Goal: Transaction & Acquisition: Purchase product/service

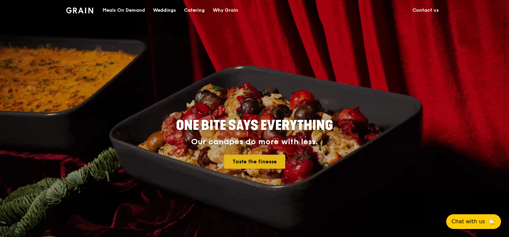
click at [264, 159] on link "Taste the finesse" at bounding box center [254, 161] width 61 height 14
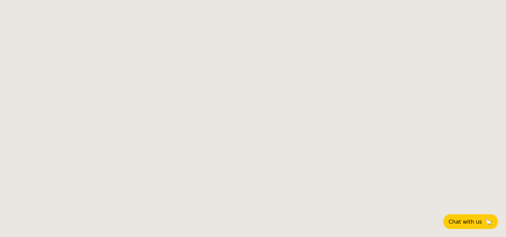
select select
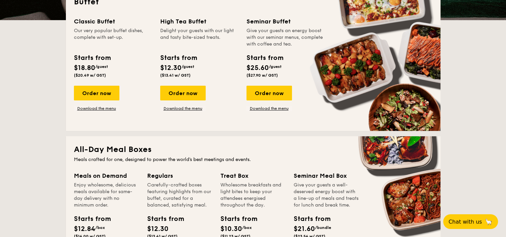
scroll to position [267, 0]
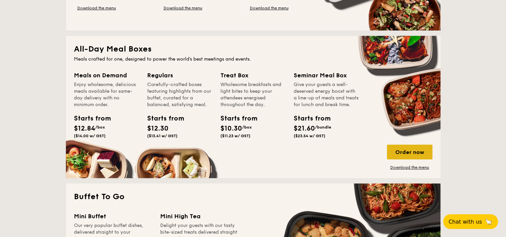
click at [404, 154] on div "Order now" at bounding box center [409, 151] width 45 height 15
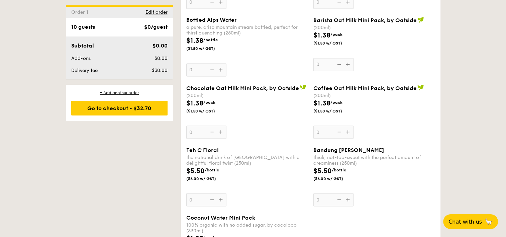
scroll to position [1237, 0]
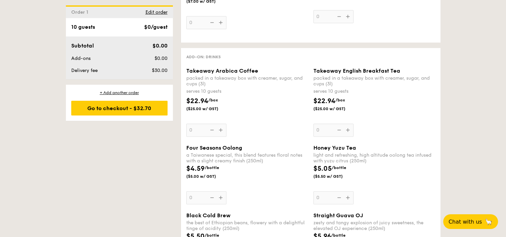
select select
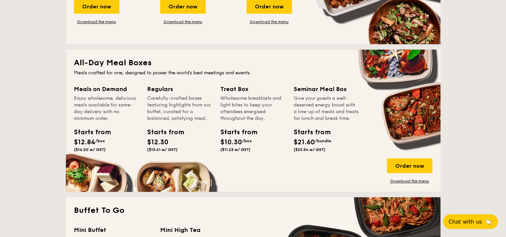
scroll to position [282, 0]
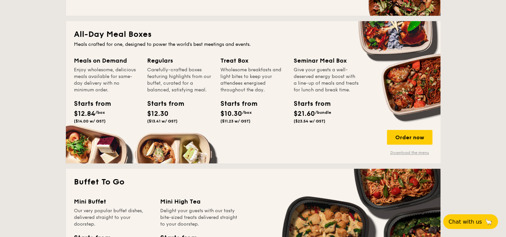
click at [403, 152] on link "Download the menu" at bounding box center [409, 152] width 45 height 5
click at [456, 221] on span "Chat with us" at bounding box center [464, 221] width 35 height 7
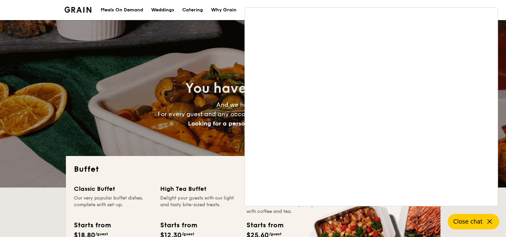
scroll to position [201, 0]
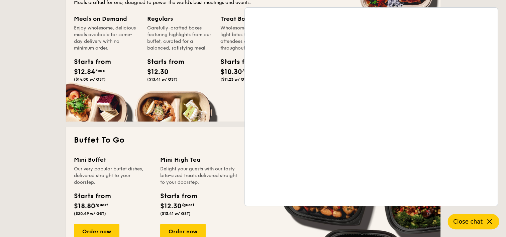
scroll to position [301, 0]
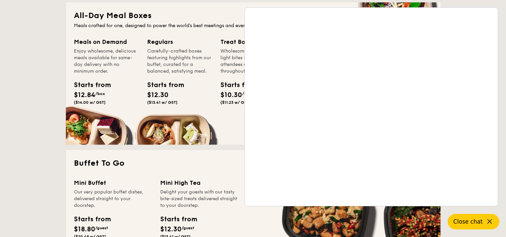
click at [488, 223] on icon at bounding box center [489, 221] width 8 height 8
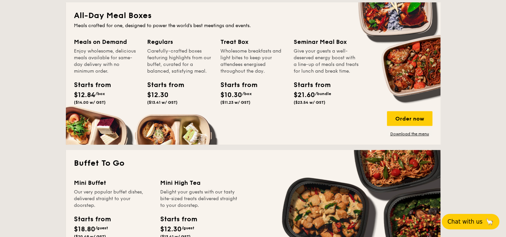
scroll to position [234, 0]
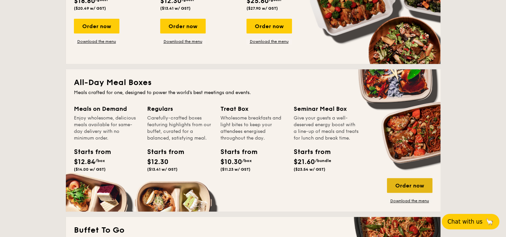
click at [407, 187] on div "Order now" at bounding box center [409, 185] width 45 height 15
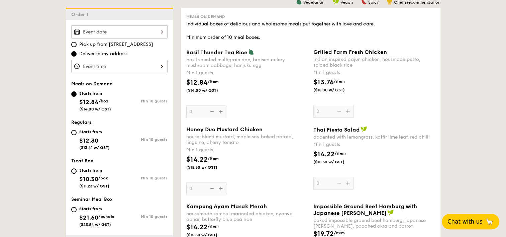
scroll to position [181, 0]
click at [134, 60] on div at bounding box center [119, 65] width 96 height 13
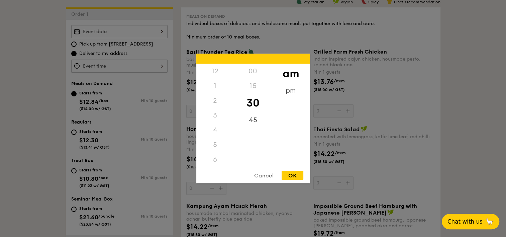
scroll to position [74, 0]
click at [218, 161] on div "11" at bounding box center [215, 166] width 38 height 19
click at [255, 124] on div "45" at bounding box center [253, 122] width 38 height 19
click at [293, 174] on div "OK" at bounding box center [292, 175] width 22 height 9
type input "11:45AM"
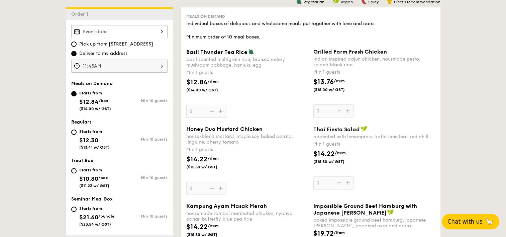
click at [119, 31] on div at bounding box center [119, 31] width 96 height 13
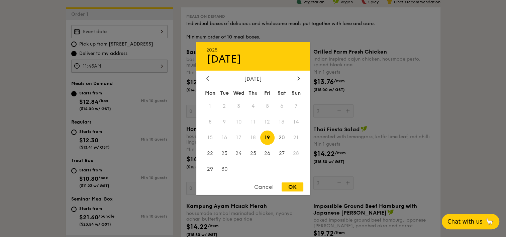
click at [226, 136] on span "16" at bounding box center [224, 137] width 14 height 14
click at [225, 134] on span "16" at bounding box center [224, 137] width 14 height 14
drag, startPoint x: 225, startPoint y: 134, endPoint x: 232, endPoint y: 141, distance: 10.2
click at [232, 141] on span "17" at bounding box center [238, 137] width 14 height 14
click at [229, 139] on span "16" at bounding box center [224, 137] width 14 height 14
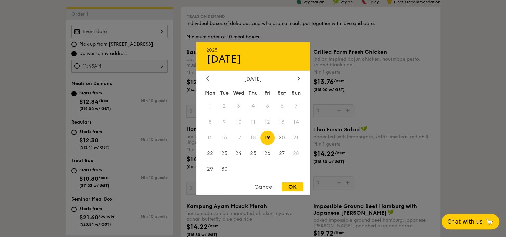
click at [226, 138] on span "16" at bounding box center [224, 137] width 14 height 14
click at [257, 135] on span "18" at bounding box center [253, 137] width 14 height 14
click at [252, 136] on span "18" at bounding box center [253, 137] width 14 height 14
click at [226, 136] on span "16" at bounding box center [224, 137] width 14 height 14
click at [254, 81] on div "September 2025" at bounding box center [253, 79] width 94 height 6
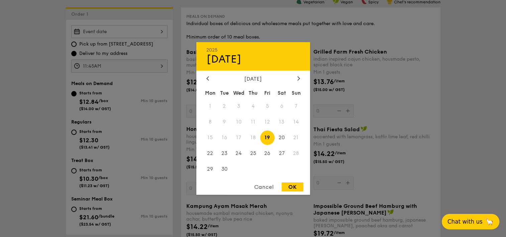
click at [269, 137] on span "19" at bounding box center [267, 137] width 14 height 14
click at [280, 139] on span "20" at bounding box center [281, 137] width 14 height 14
click at [271, 139] on span "19" at bounding box center [267, 137] width 14 height 14
click at [225, 139] on span "16" at bounding box center [224, 137] width 14 height 14
click at [268, 185] on div "Cancel" at bounding box center [263, 186] width 33 height 9
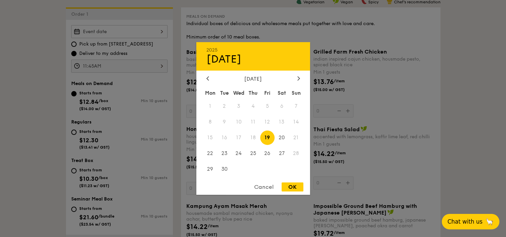
click at [97, 32] on div "2025 Sep 19 September 2025 Mon Tue Wed Thu Fri Sat Sun 1 2 3 4 5 6 7 8 9 10 11 …" at bounding box center [119, 31] width 96 height 13
click at [55, 59] on div at bounding box center [253, 118] width 506 height 237
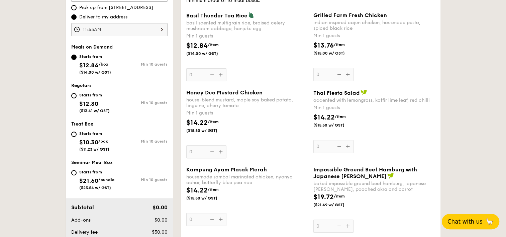
scroll to position [181, 0]
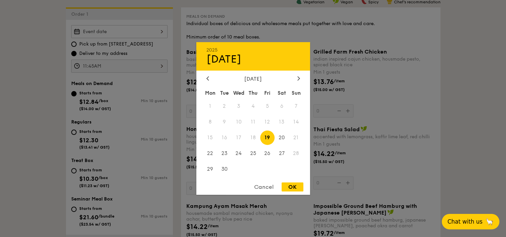
click at [113, 31] on div "2025 Sep 19 September 2025 Mon Tue Wed Thu Fri Sat Sun 1 2 3 4 5 6 7 8 9 10 11 …" at bounding box center [119, 31] width 96 height 13
click at [117, 96] on div at bounding box center [253, 118] width 506 height 237
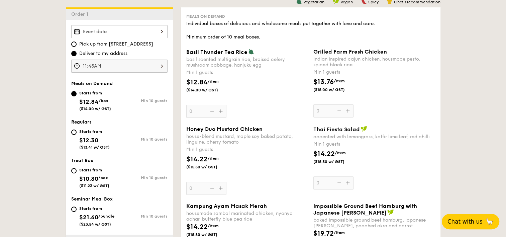
click at [224, 111] on div "Basil Thunder Tea Rice basil scented multigrain rice, braised celery mushroom c…" at bounding box center [247, 82] width 122 height 69
click at [224, 111] on input "0" at bounding box center [206, 111] width 40 height 13
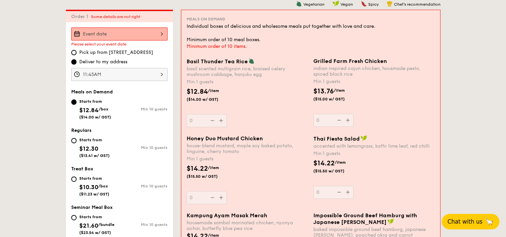
scroll to position [178, 0]
click at [206, 123] on div "Basil Thunder Tea Rice basil scented multigrain rice, braised celery mushroom c…" at bounding box center [246, 92] width 121 height 69
click at [206, 123] on input "0" at bounding box center [206, 120] width 40 height 13
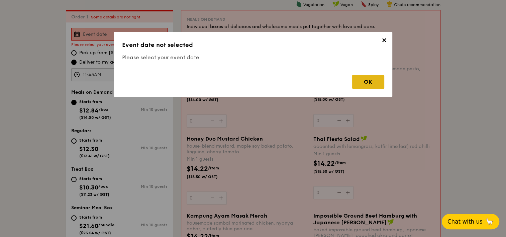
click at [363, 79] on div "OK" at bounding box center [368, 82] width 32 height 14
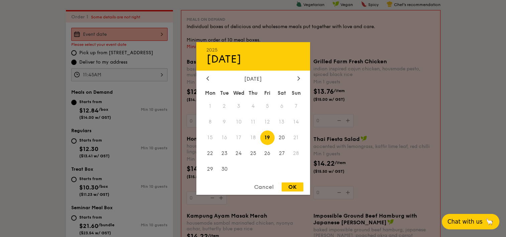
click at [120, 35] on div "2025 Sep 19 September 2025 Mon Tue Wed Thu Fri Sat Sun 1 2 3 4 5 6 7 8 9 10 11 …" at bounding box center [119, 34] width 96 height 13
click at [270, 140] on span "19" at bounding box center [267, 137] width 14 height 14
click at [267, 137] on span "19" at bounding box center [267, 137] width 14 height 14
click at [266, 135] on span "19" at bounding box center [267, 137] width 14 height 14
click at [279, 135] on span "20" at bounding box center [281, 137] width 14 height 14
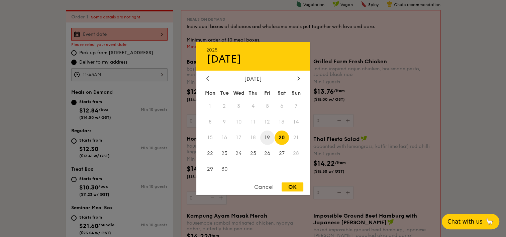
click at [271, 137] on span "19" at bounding box center [267, 137] width 14 height 14
click at [285, 185] on div "OK" at bounding box center [292, 186] width 22 height 9
type input "Sep 19, 2025"
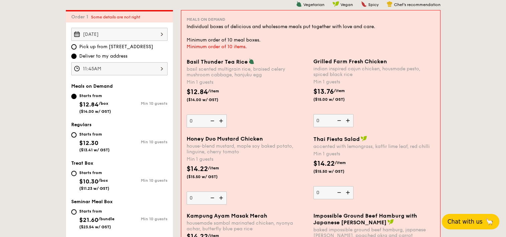
click at [222, 120] on img at bounding box center [222, 120] width 10 height 13
click at [222, 120] on input "0" at bounding box center [206, 120] width 40 height 13
click at [219, 122] on img at bounding box center [222, 120] width 10 height 13
click at [219, 122] on input "1" at bounding box center [206, 120] width 40 height 13
click at [219, 122] on img at bounding box center [222, 120] width 10 height 13
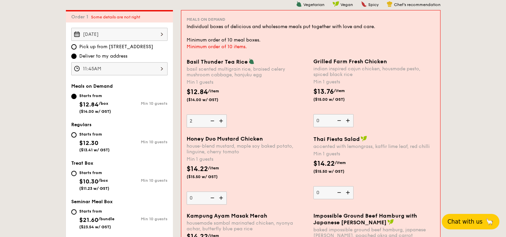
click at [219, 122] on input "2" at bounding box center [206, 120] width 40 height 13
click at [219, 122] on img at bounding box center [222, 120] width 10 height 13
click at [219, 122] on input "3" at bounding box center [206, 120] width 40 height 13
click at [219, 122] on img at bounding box center [222, 120] width 10 height 13
click at [219, 122] on input "4" at bounding box center [206, 120] width 40 height 13
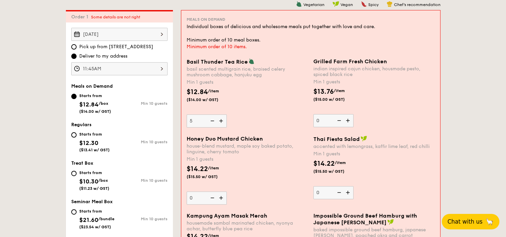
click at [219, 122] on img at bounding box center [222, 120] width 10 height 13
click at [219, 122] on input "5" at bounding box center [206, 120] width 40 height 13
click at [219, 122] on img at bounding box center [222, 120] width 10 height 13
click at [219, 122] on input "6" at bounding box center [206, 120] width 40 height 13
click at [219, 122] on img at bounding box center [222, 120] width 10 height 13
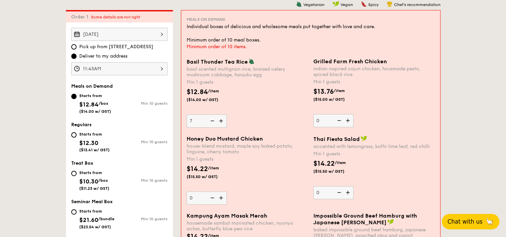
click at [219, 122] on input "7" at bounding box center [206, 120] width 40 height 13
click at [219, 122] on img at bounding box center [222, 120] width 10 height 13
click at [219, 122] on input "8" at bounding box center [206, 120] width 40 height 13
click at [219, 122] on img at bounding box center [222, 120] width 10 height 13
click at [219, 122] on input "9" at bounding box center [206, 120] width 40 height 13
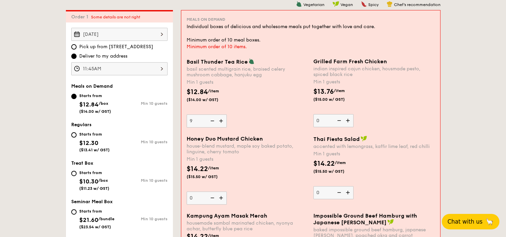
type input "10"
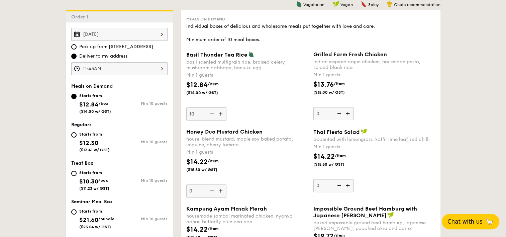
click at [255, 110] on div "Basil Thunder Tea Rice basil scented multigrain rice, braised celery mushroom c…" at bounding box center [247, 85] width 122 height 69
click at [226, 110] on input "10" at bounding box center [206, 113] width 40 height 13
click at [128, 33] on div "Sep 19, 2025" at bounding box center [119, 34] width 96 height 13
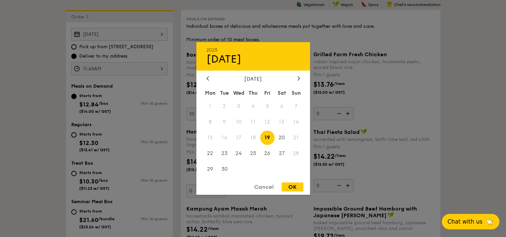
click at [230, 134] on span "16" at bounding box center [224, 137] width 14 height 14
click at [287, 193] on div "Cancel OK" at bounding box center [253, 188] width 114 height 12
click at [287, 188] on div "OK" at bounding box center [292, 186] width 22 height 9
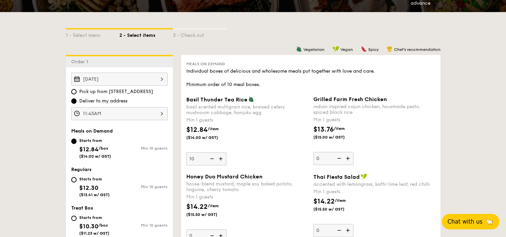
scroll to position [145, 0]
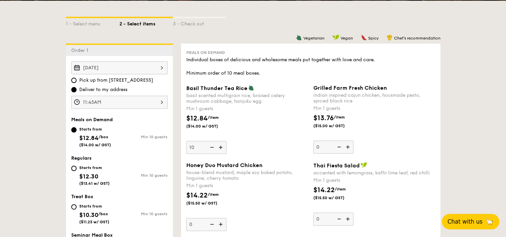
click at [133, 69] on div "Sep 19, 2025" at bounding box center [119, 67] width 96 height 13
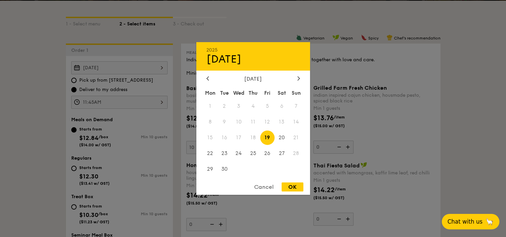
click at [32, 52] on div at bounding box center [253, 118] width 506 height 237
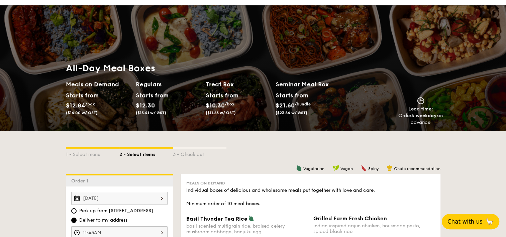
scroll to position [11, 0]
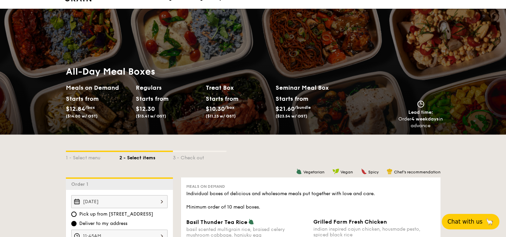
select select
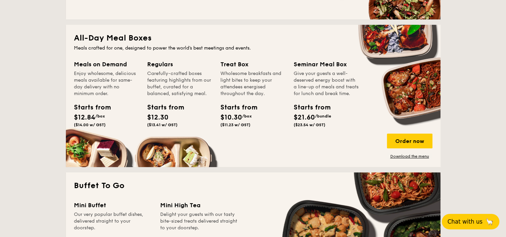
scroll to position [282, 0]
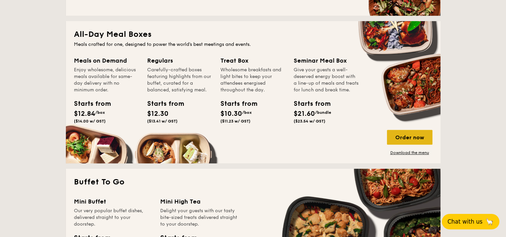
click at [408, 140] on div "Order now" at bounding box center [409, 137] width 45 height 15
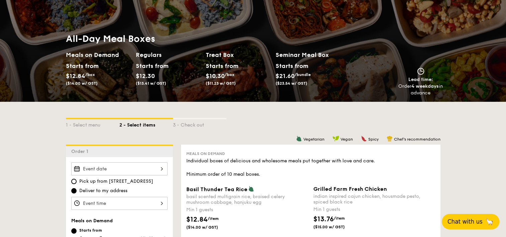
scroll to position [33, 0]
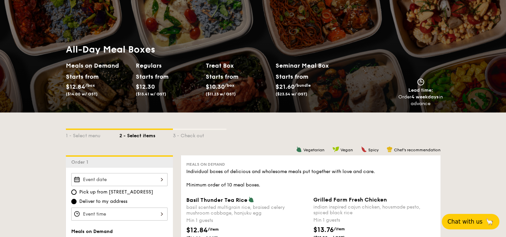
click at [148, 69] on h2 "Regulars" at bounding box center [168, 65] width 65 height 9
click at [147, 71] on div "Regulars Starts from $12.30 ($13.41 w/ GST)" at bounding box center [168, 80] width 65 height 38
click at [147, 76] on div "Starts from" at bounding box center [151, 77] width 30 height 10
click at [111, 65] on h2 "Meals on Demand" at bounding box center [98, 65] width 65 height 9
click at [88, 134] on div "1 - Select menu" at bounding box center [92, 134] width 53 height 9
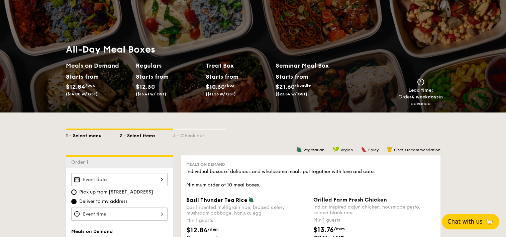
select select
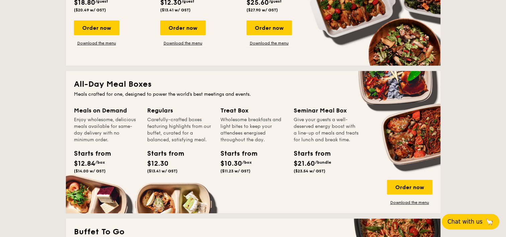
scroll to position [234, 0]
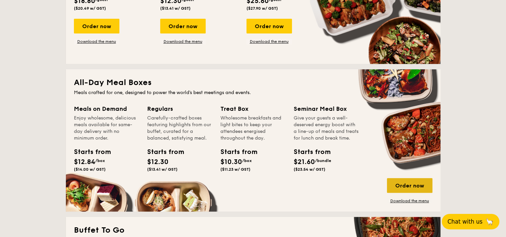
click at [405, 183] on div "Order now" at bounding box center [409, 185] width 45 height 15
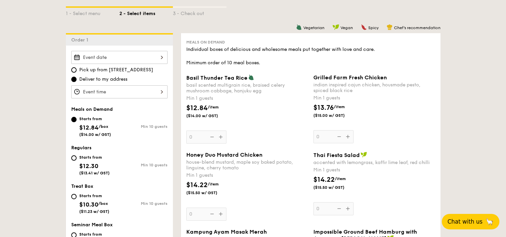
scroll to position [167, 0]
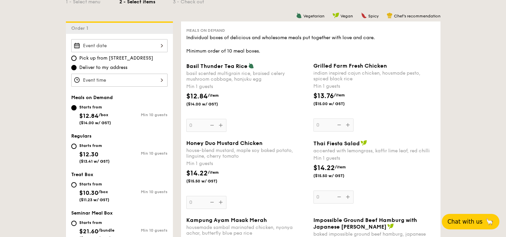
click at [140, 47] on div at bounding box center [119, 45] width 96 height 13
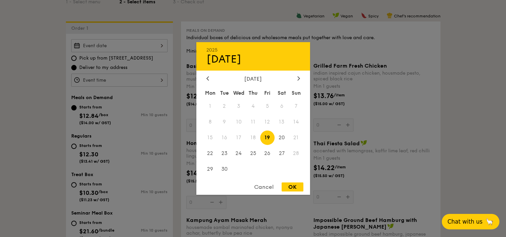
click at [143, 58] on div at bounding box center [253, 118] width 506 height 237
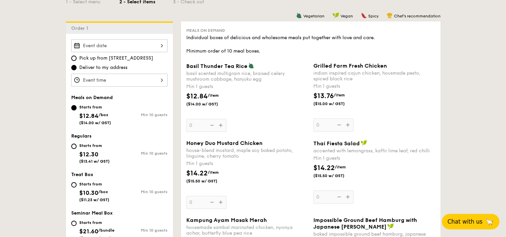
click at [82, 59] on span "Pick up from 5 Burn Road #05-01" at bounding box center [116, 58] width 74 height 7
click at [77, 59] on input "Pick up from 5 Burn Road #05-01" at bounding box center [73, 57] width 5 height 5
radio input "true"
click at [82, 69] on span "Deliver to my address" at bounding box center [103, 67] width 48 height 7
click at [77, 69] on input "Deliver to my address" at bounding box center [73, 67] width 5 height 5
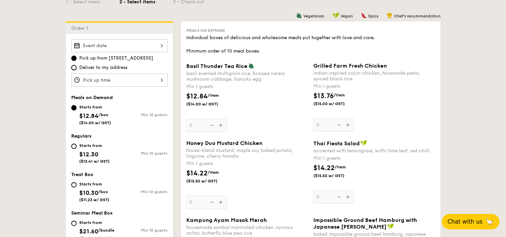
radio input "true"
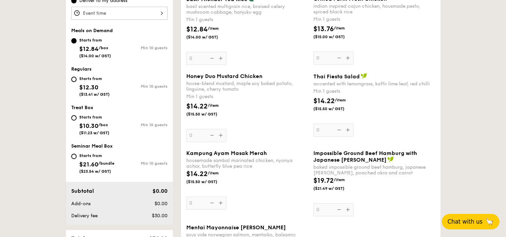
scroll to position [0, 0]
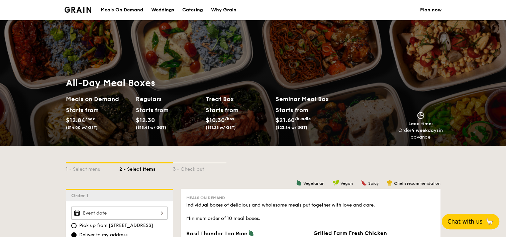
click at [131, 9] on div "Meals On Demand" at bounding box center [122, 10] width 42 height 20
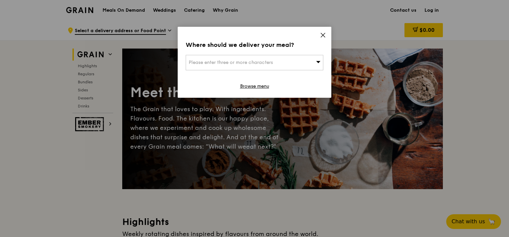
click at [273, 64] on span "Please enter three or more characters" at bounding box center [231, 62] width 84 height 6
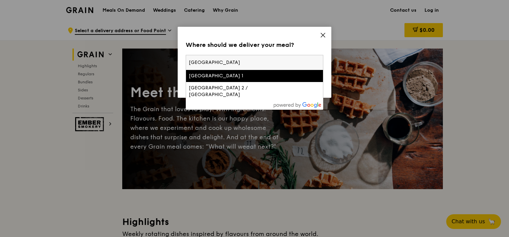
type input "[GEOGRAPHIC_DATA]"
click at [240, 74] on div "Asia Square Tower 1" at bounding box center [238, 76] width 99 height 7
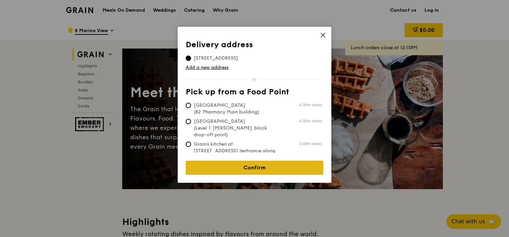
click at [257, 162] on link "Confirm" at bounding box center [255, 167] width 138 height 14
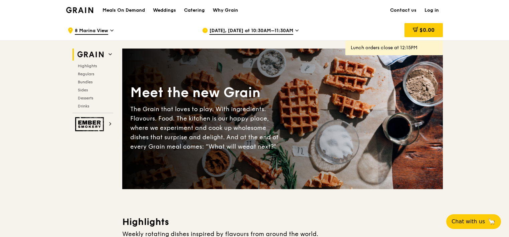
click at [295, 29] on icon at bounding box center [296, 30] width 3 height 6
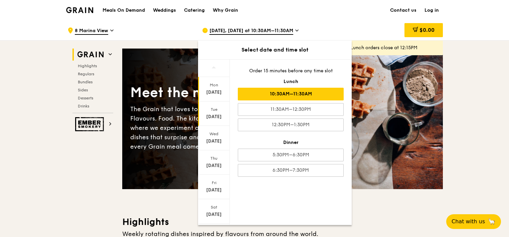
click at [215, 116] on div "Sep 16" at bounding box center [214, 116] width 30 height 7
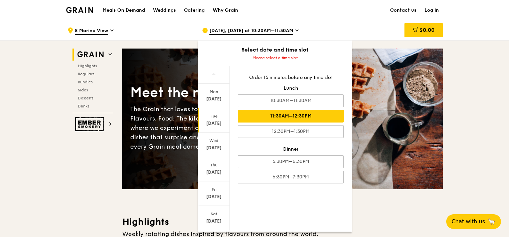
click at [306, 115] on div "11:30AM–12:30PM" at bounding box center [291, 116] width 106 height 13
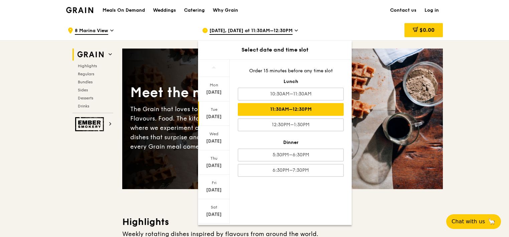
click at [324, 113] on div "11:30AM–12:30PM" at bounding box center [291, 109] width 106 height 13
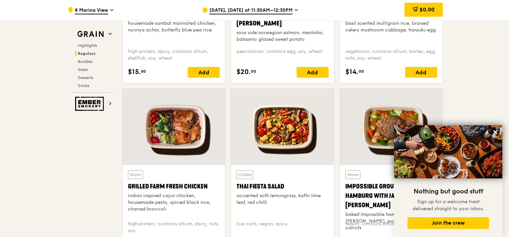
scroll to position [635, 0]
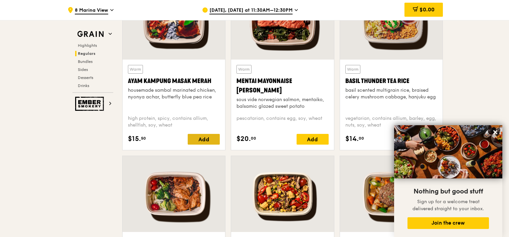
click at [202, 139] on div "Add" at bounding box center [204, 139] width 32 height 11
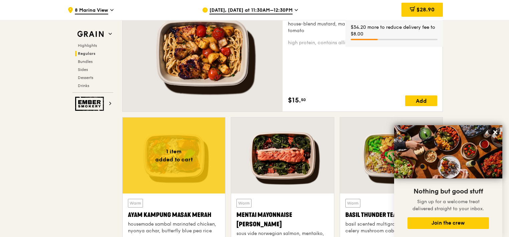
scroll to position [468, 0]
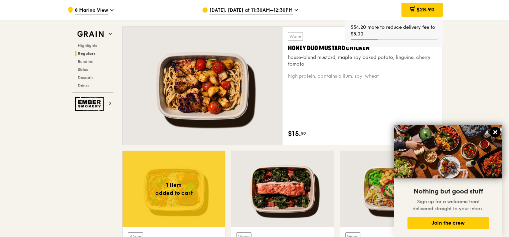
click at [494, 132] on icon at bounding box center [496, 132] width 6 height 6
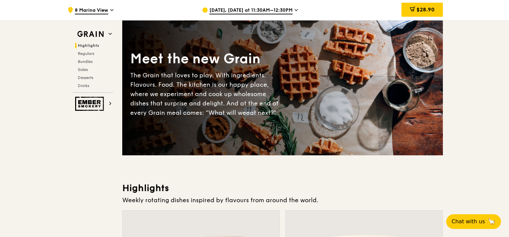
scroll to position [0, 0]
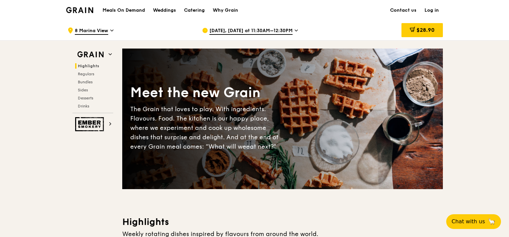
click at [293, 27] on span "Sep 16, Tomorrow at 11:30AM–12:30PM" at bounding box center [251, 30] width 83 height 7
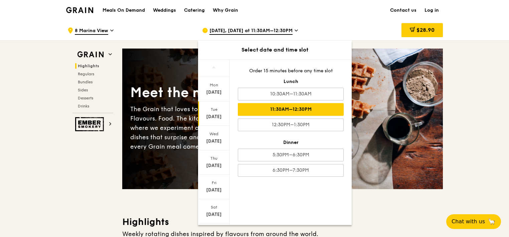
click at [300, 111] on div "11:30AM–12:30PM" at bounding box center [291, 109] width 106 height 13
click at [148, 32] on div ".cls-1 { fill: none; stroke: #fff; stroke-linecap: round; stroke-linejoin: roun…" at bounding box center [130, 30] width 124 height 20
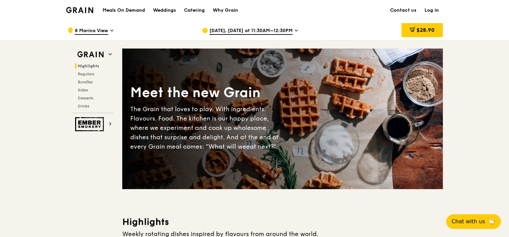
click at [293, 31] on span "Sep 16, Tomorrow at 11:30AM–12:30PM" at bounding box center [251, 30] width 83 height 7
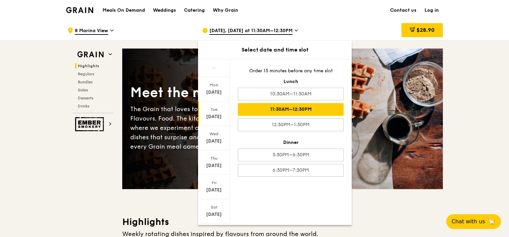
click at [183, 30] on div ".cls-1 { fill: none; stroke: #fff; stroke-linecap: round; stroke-linejoin: roun…" at bounding box center [130, 30] width 124 height 20
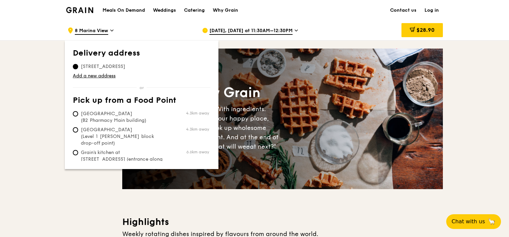
click at [93, 33] on span "8 Marina View" at bounding box center [91, 30] width 33 height 7
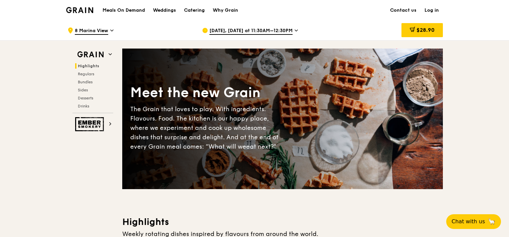
click at [93, 33] on span "8 Marina View" at bounding box center [91, 30] width 33 height 7
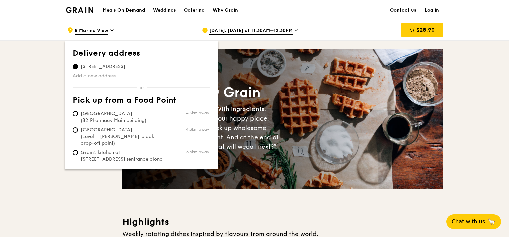
drag, startPoint x: 93, startPoint y: 33, endPoint x: 96, endPoint y: 77, distance: 44.2
click at [96, 77] on link "Add a new address" at bounding box center [142, 76] width 138 height 7
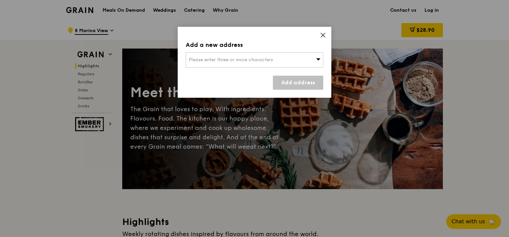
click at [222, 60] on span "Please enter three or more characters" at bounding box center [231, 60] width 84 height 6
type input "m"
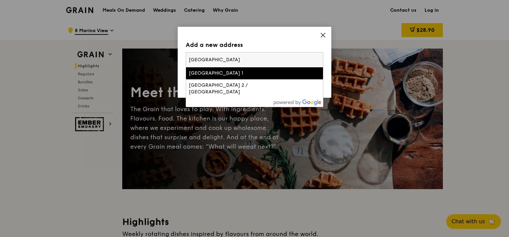
type input "asia square"
click at [230, 78] on li "Asia Square Tower 1" at bounding box center [254, 73] width 137 height 12
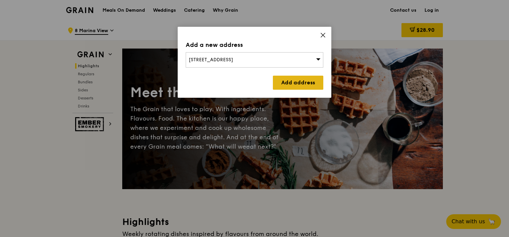
click at [295, 84] on link "Add address" at bounding box center [298, 83] width 50 height 14
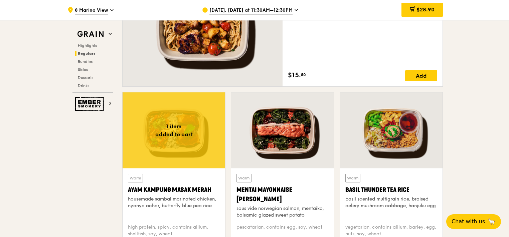
scroll to position [468, 0]
